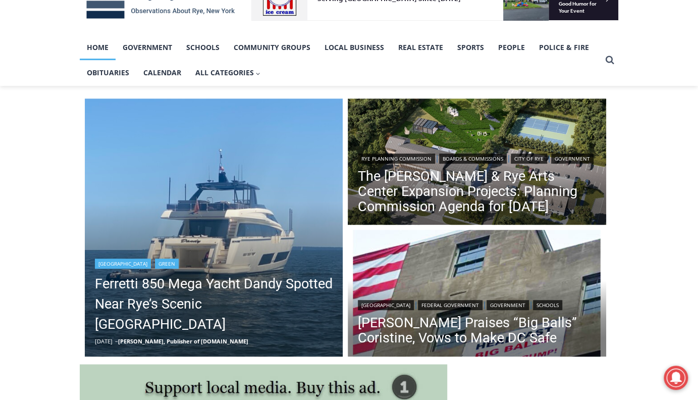
scroll to position [234, 0]
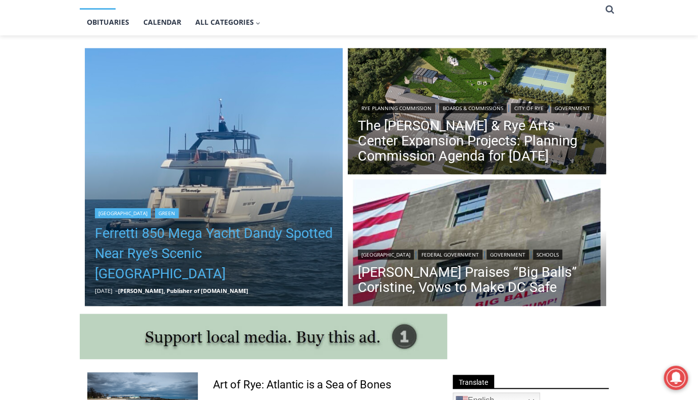
click at [262, 273] on link "Ferretti 850 Mega Yacht Dandy Spotted Near Rye’s Scenic [GEOGRAPHIC_DATA]" at bounding box center [214, 253] width 238 height 61
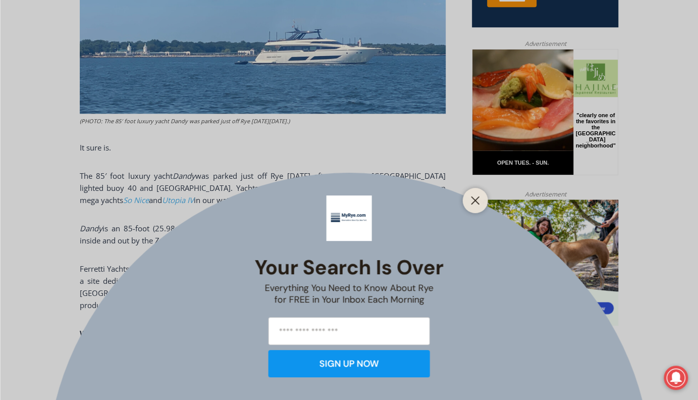
scroll to position [585, 0]
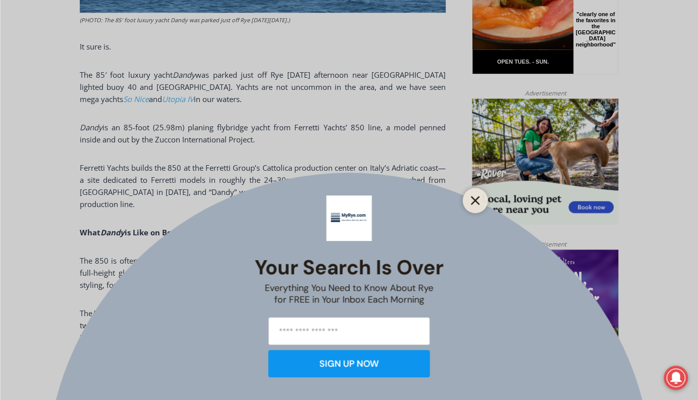
click at [479, 202] on icon "Close" at bounding box center [475, 200] width 9 height 9
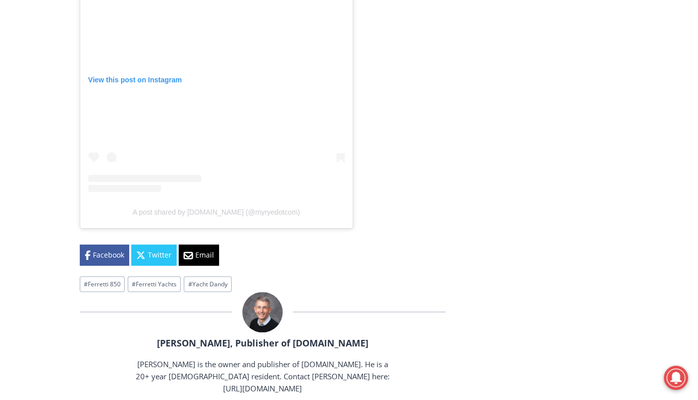
scroll to position [2452, 0]
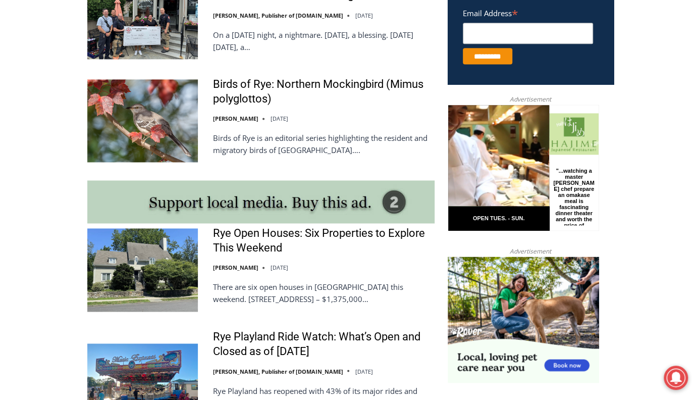
scroll to position [781, 0]
